Goal: Task Accomplishment & Management: Use online tool/utility

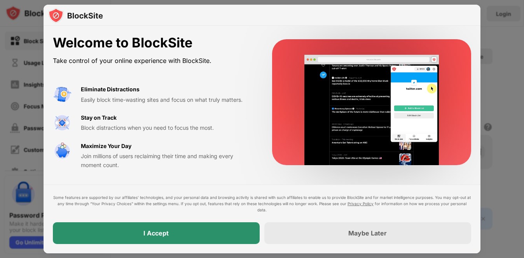
click at [156, 228] on div "I Accept" at bounding box center [156, 234] width 207 height 22
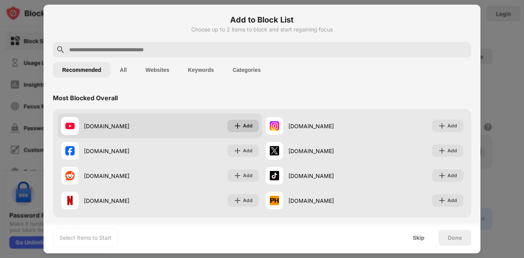
click at [233, 124] on div "Add" at bounding box center [244, 126] width 32 height 12
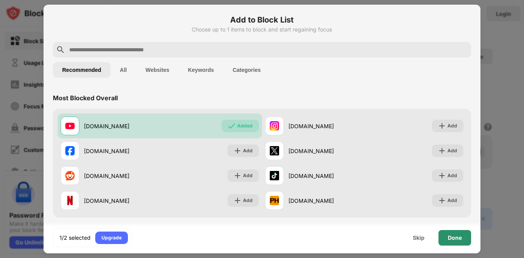
click at [459, 234] on div "Done" at bounding box center [455, 238] width 33 height 16
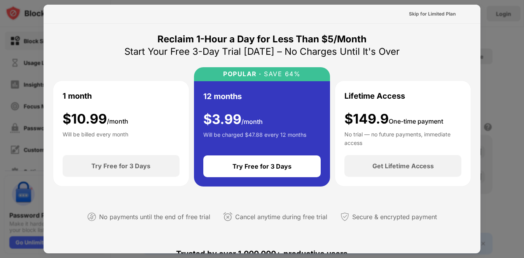
scroll to position [1, 0]
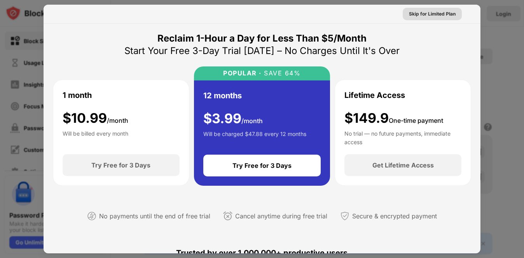
click at [450, 19] on div "Skip for Limited Plan" at bounding box center [432, 14] width 59 height 12
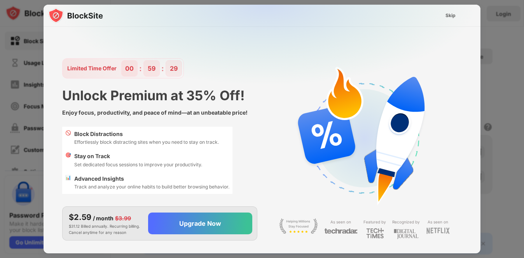
scroll to position [0, 0]
click at [454, 16] on div "Skip" at bounding box center [451, 16] width 10 height 8
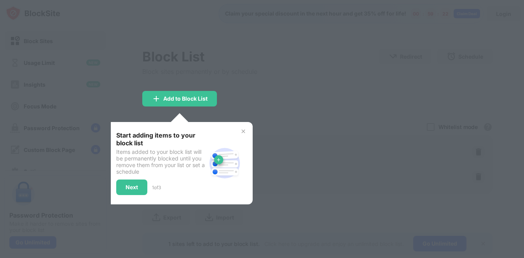
click at [245, 132] on img at bounding box center [243, 131] width 6 height 6
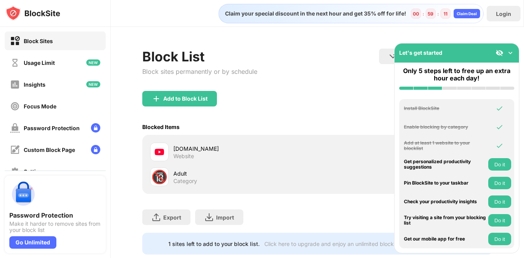
click at [353, 95] on div "Add to Block List" at bounding box center [317, 105] width 351 height 28
click at [515, 49] on div "Let's get started" at bounding box center [457, 53] width 125 height 19
click at [508, 55] on img at bounding box center [511, 53] width 8 height 8
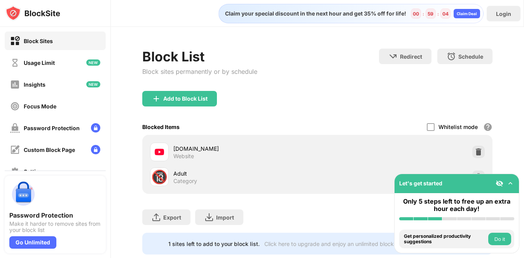
scroll to position [1, 0]
